Goal: Browse casually: Explore the website without a specific task or goal

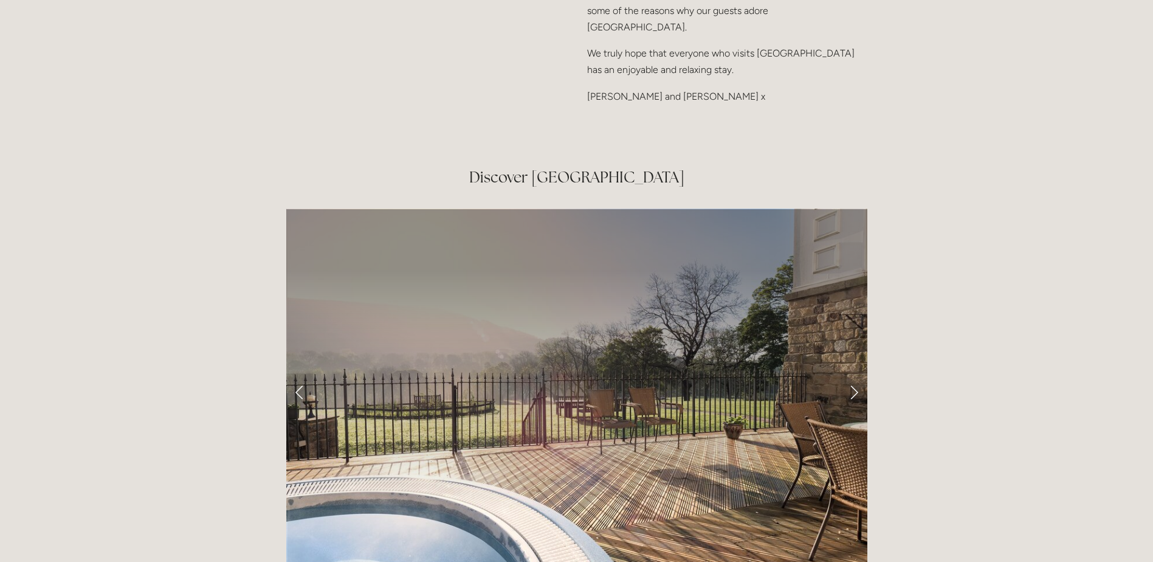
scroll to position [1974, 0]
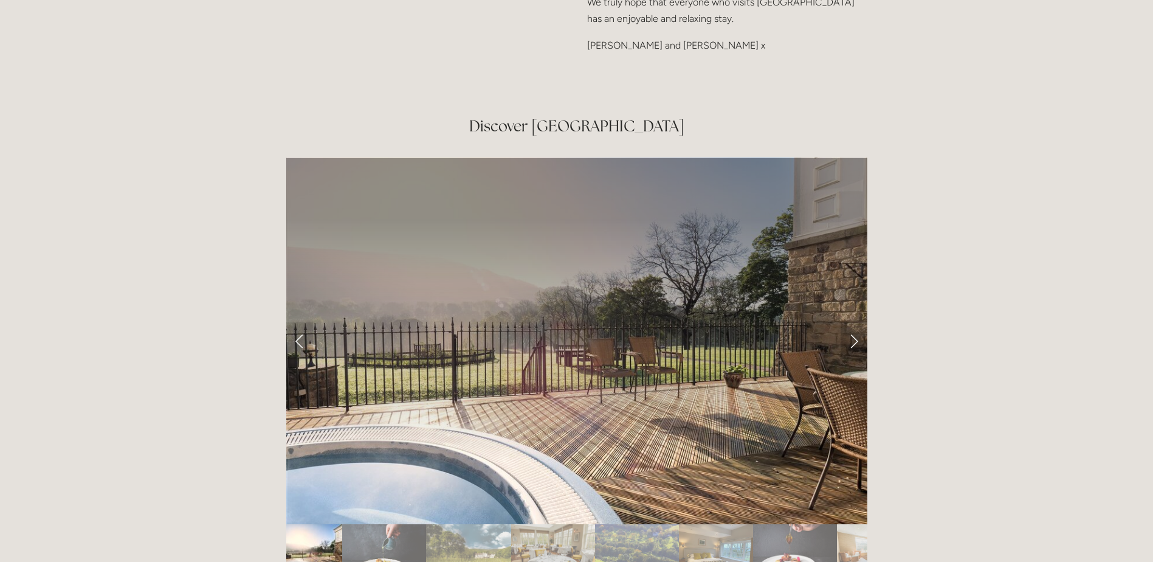
click at [857, 322] on link "Next Slide" at bounding box center [854, 340] width 27 height 36
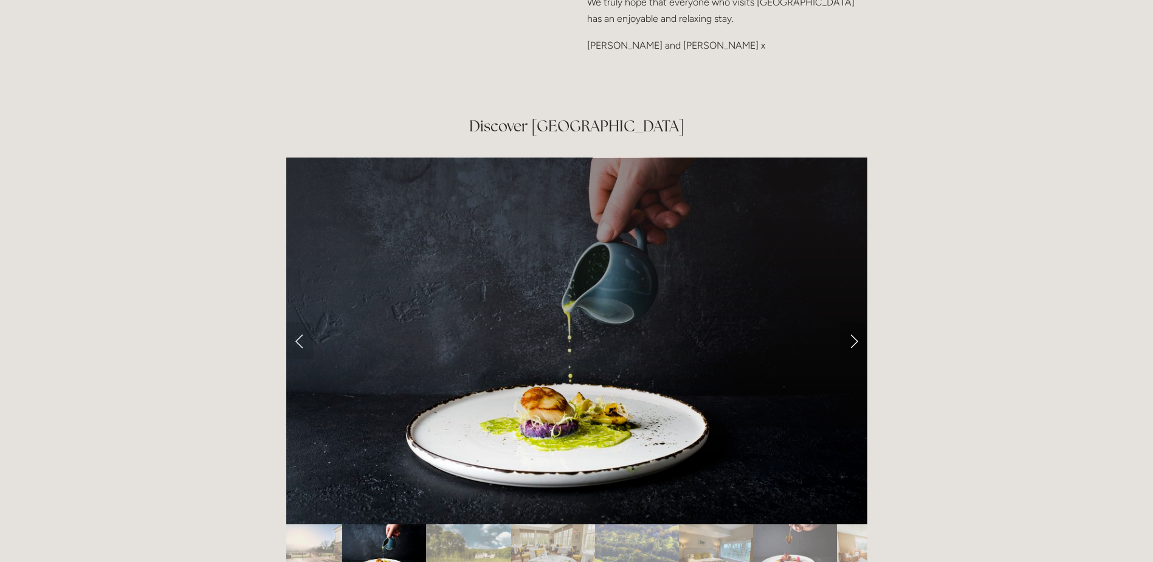
click at [857, 322] on link "Next Slide" at bounding box center [854, 340] width 27 height 36
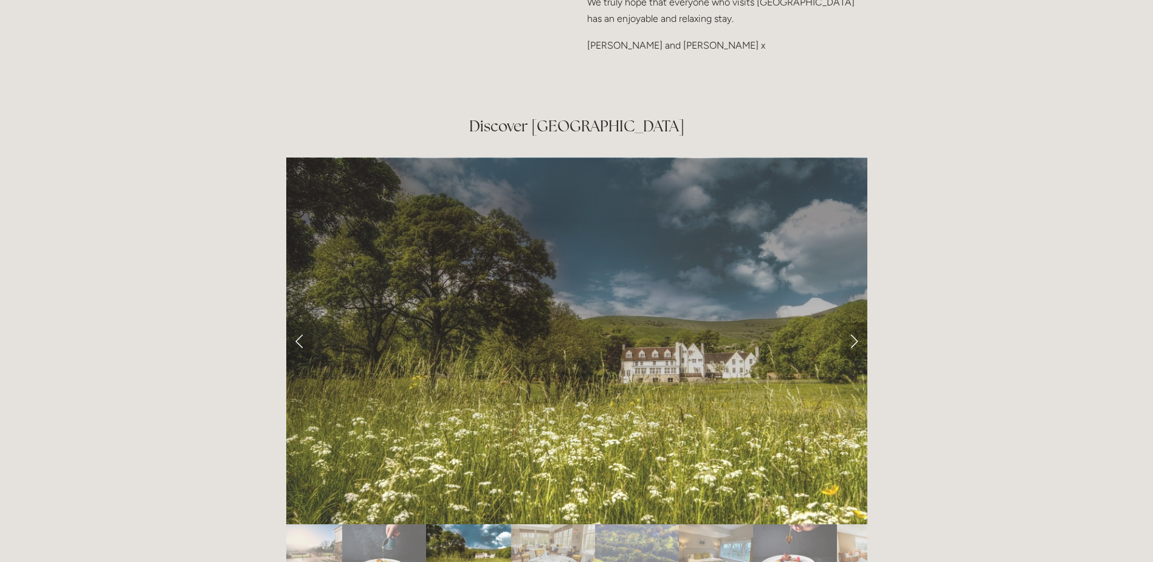
click at [857, 322] on link "Next Slide" at bounding box center [854, 340] width 27 height 36
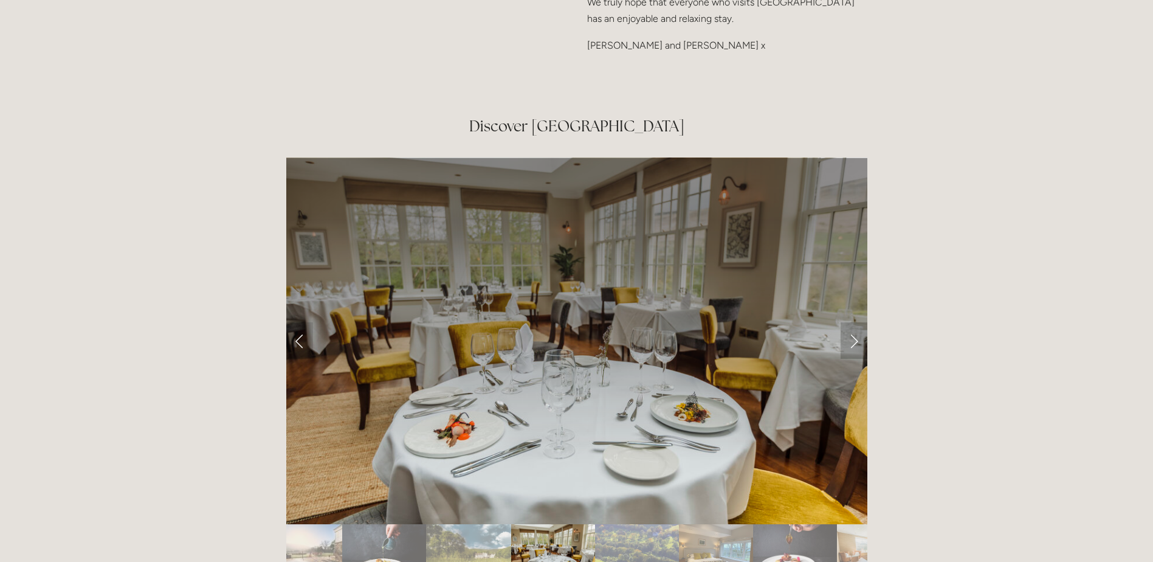
click at [857, 322] on link "Next Slide" at bounding box center [854, 340] width 27 height 36
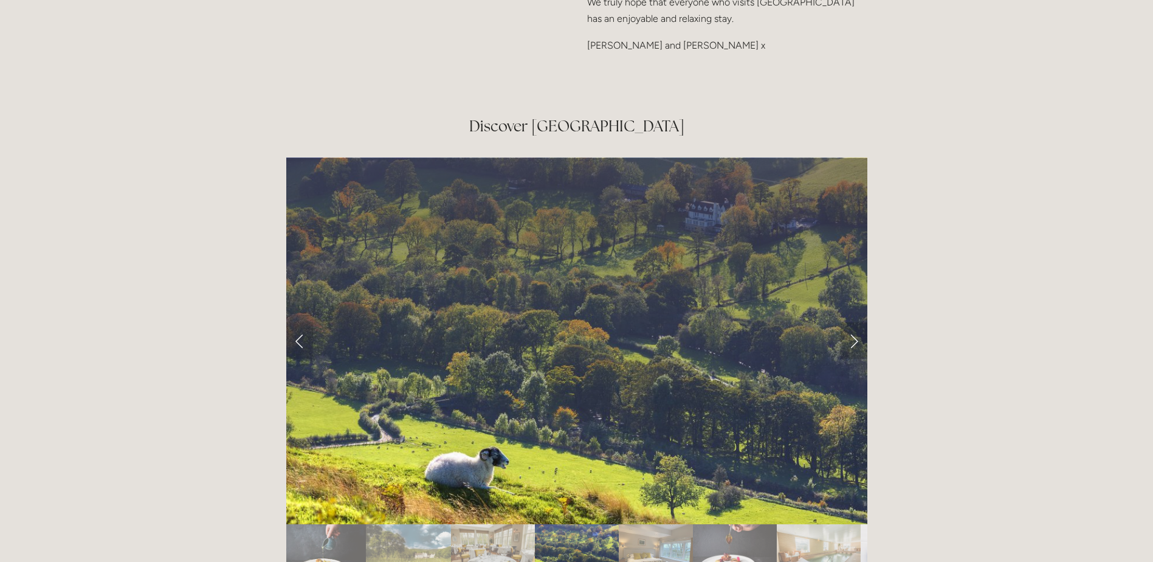
click at [857, 322] on link "Next Slide" at bounding box center [854, 340] width 27 height 36
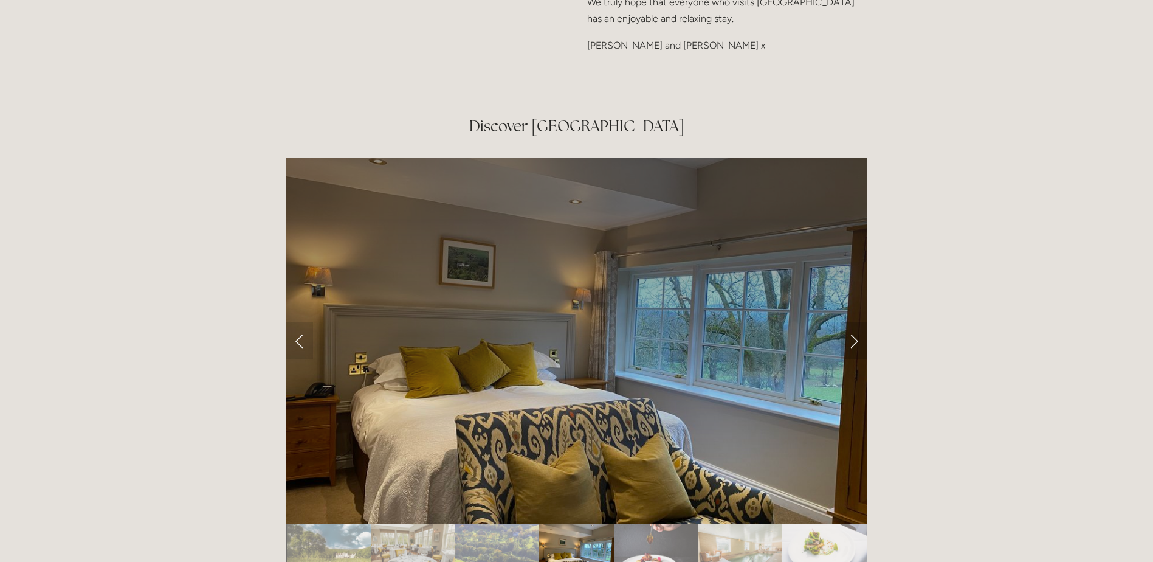
click at [857, 322] on link "Next Slide" at bounding box center [854, 340] width 27 height 36
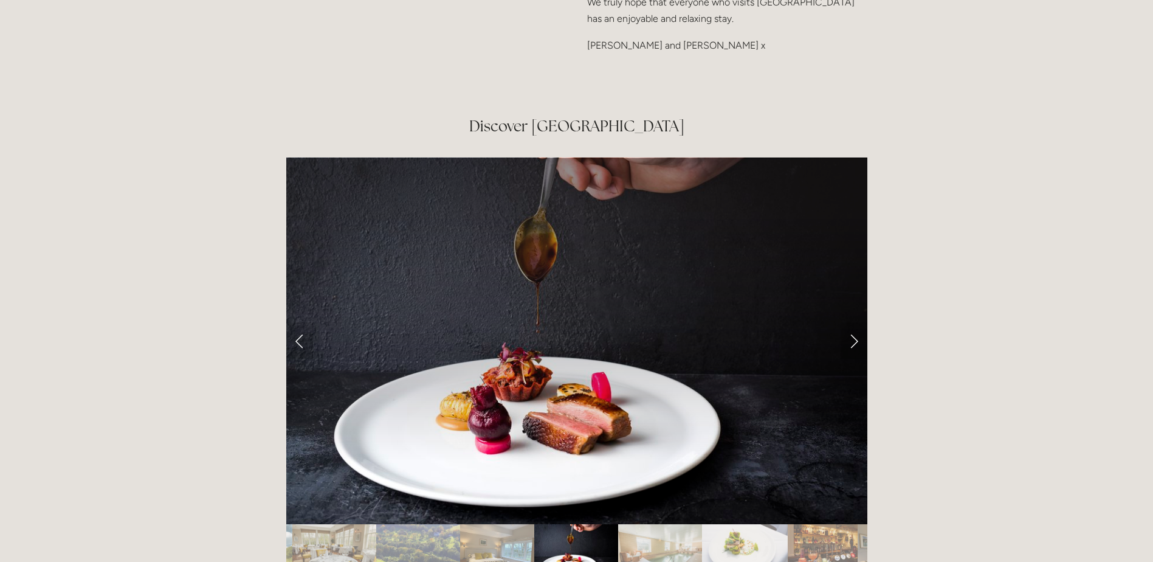
click at [857, 322] on link "Next Slide" at bounding box center [854, 340] width 27 height 36
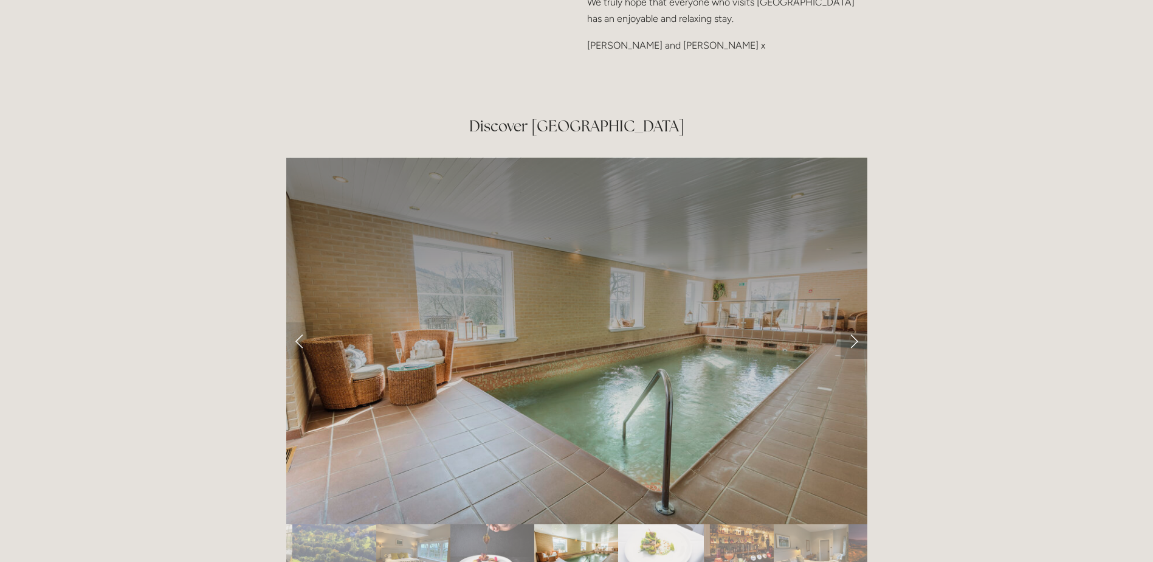
click at [857, 322] on link "Next Slide" at bounding box center [854, 340] width 27 height 36
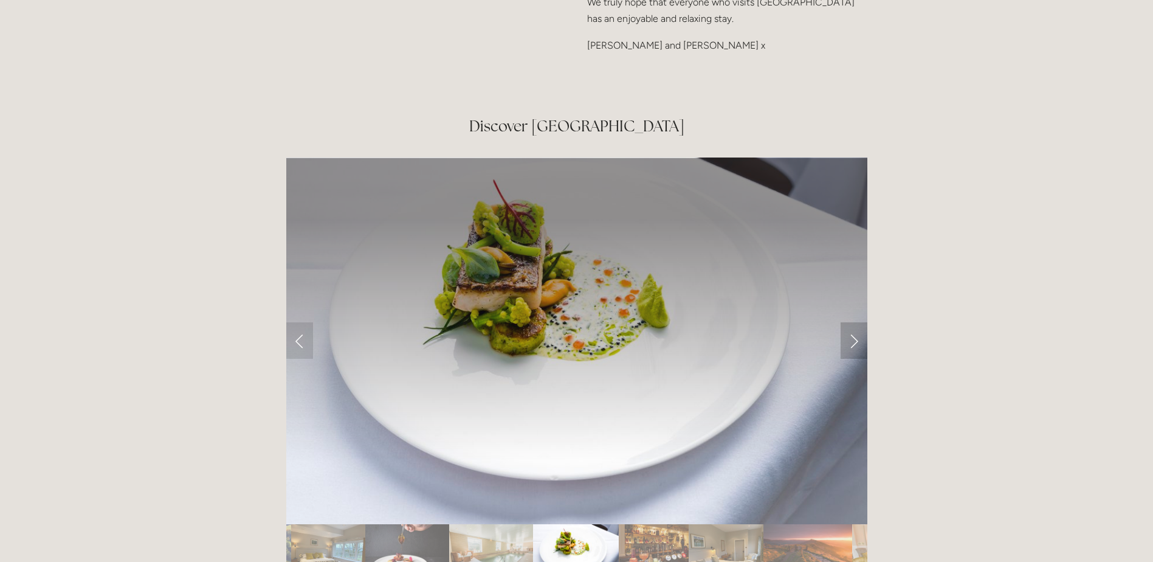
click at [857, 322] on link "Next Slide" at bounding box center [854, 340] width 27 height 36
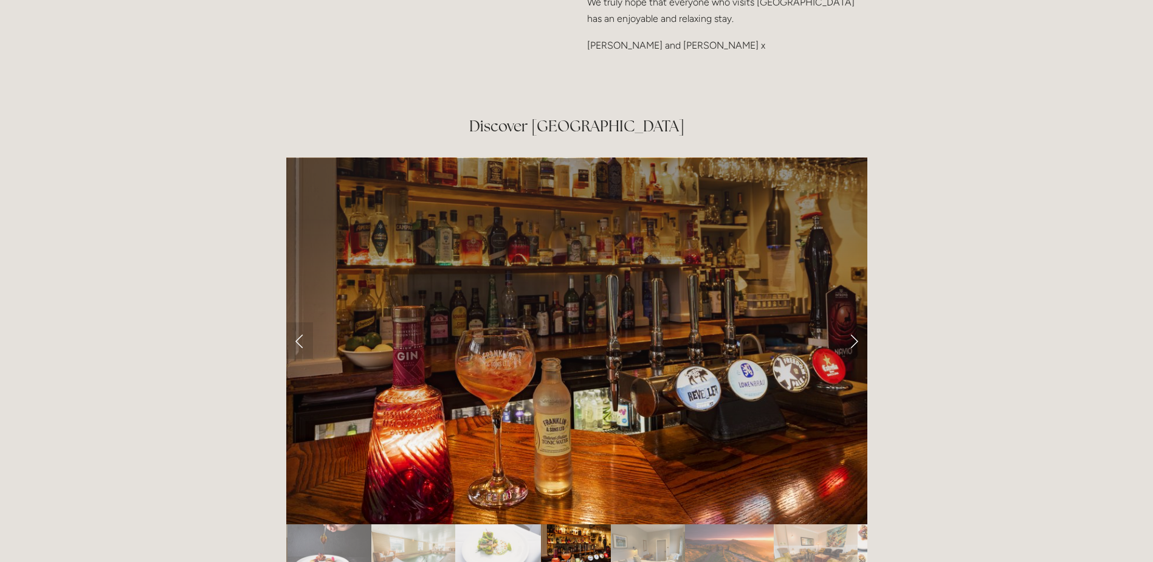
click at [852, 322] on link "Next Slide" at bounding box center [854, 340] width 27 height 36
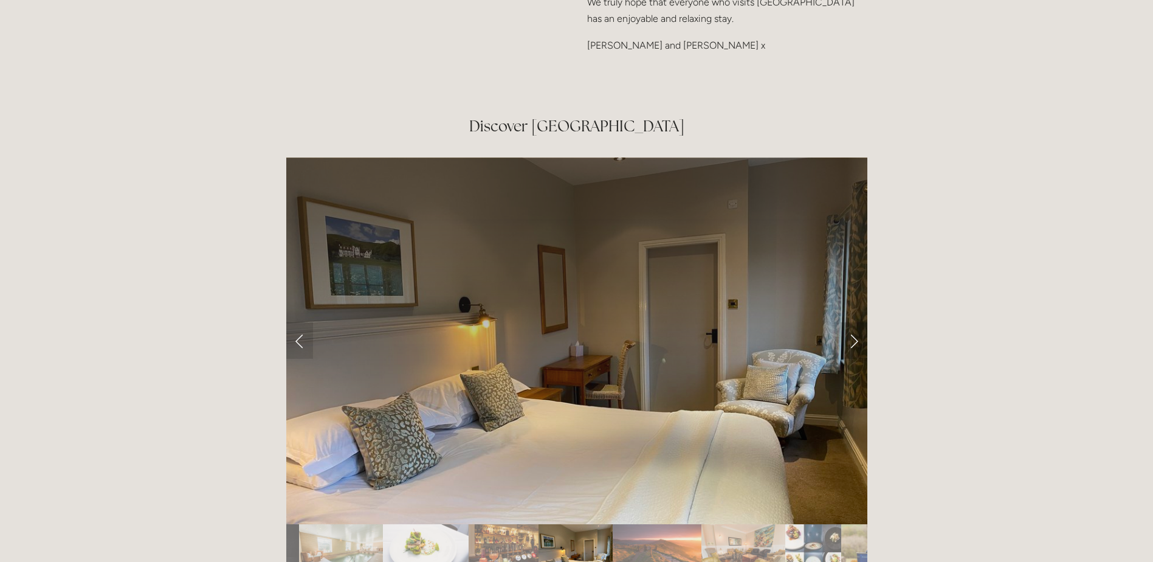
click at [852, 322] on link "Next Slide" at bounding box center [854, 340] width 27 height 36
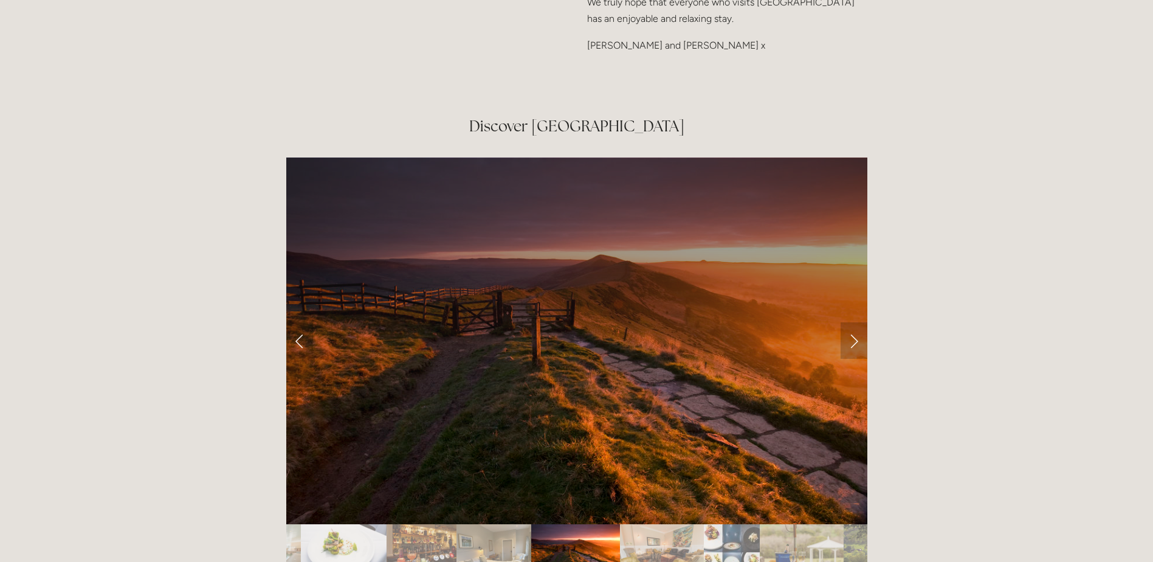
click at [852, 322] on link "Next Slide" at bounding box center [854, 340] width 27 height 36
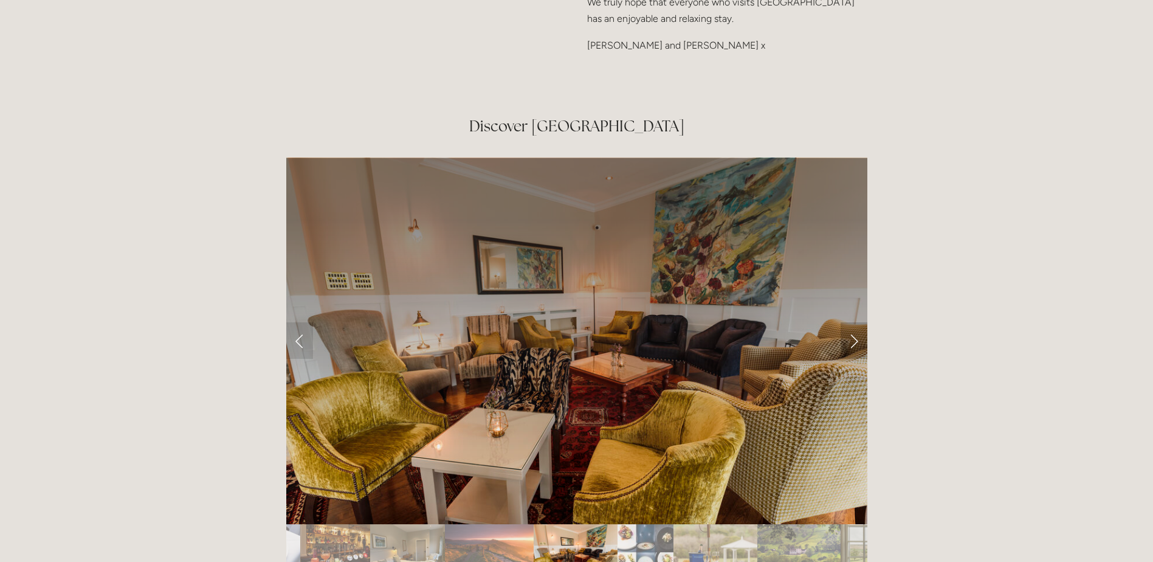
click at [852, 322] on link "Next Slide" at bounding box center [854, 340] width 27 height 36
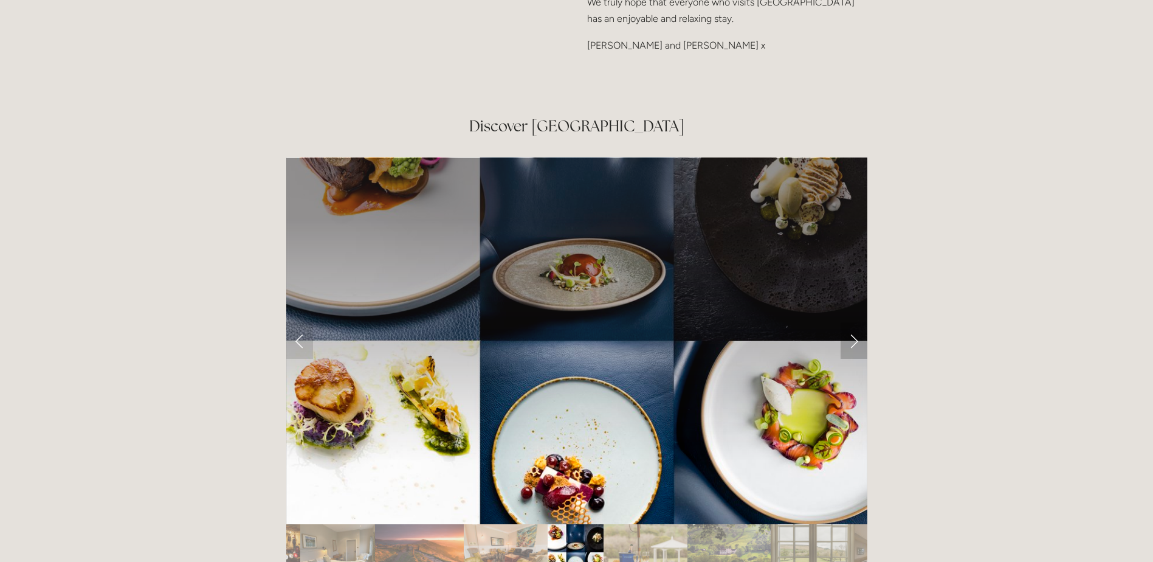
click at [852, 322] on link "Next Slide" at bounding box center [854, 340] width 27 height 36
